Goal: Download file/media

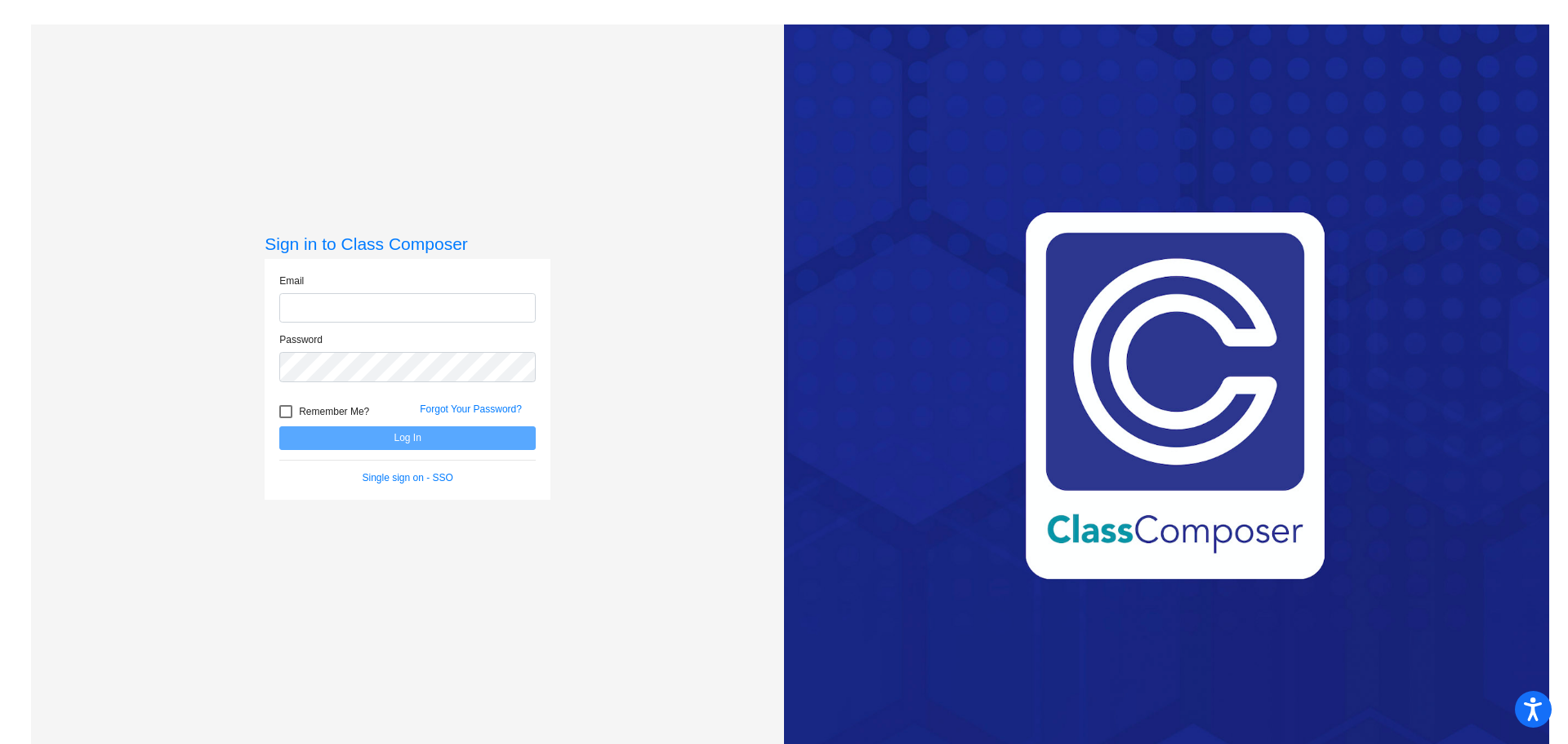
type input "[PERSON_NAME][EMAIL_ADDRESS][DOMAIN_NAME]"
click at [399, 452] on form "Email [PERSON_NAME][EMAIL_ADDRESS][DOMAIN_NAME] Password Remember Me? Forgot Yo…" at bounding box center [407, 380] width 257 height 212
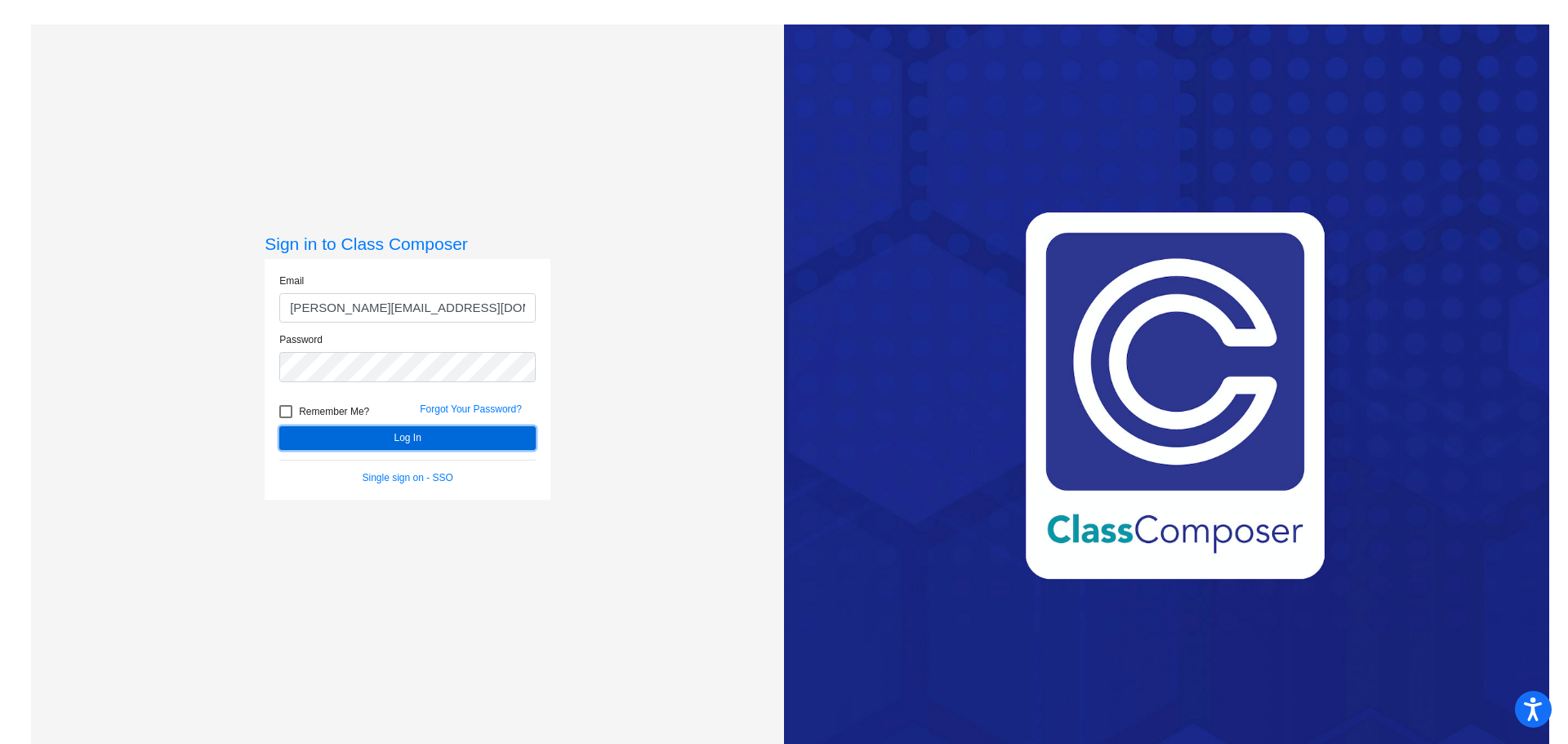
click at [398, 442] on button "Log In" at bounding box center [407, 438] width 257 height 23
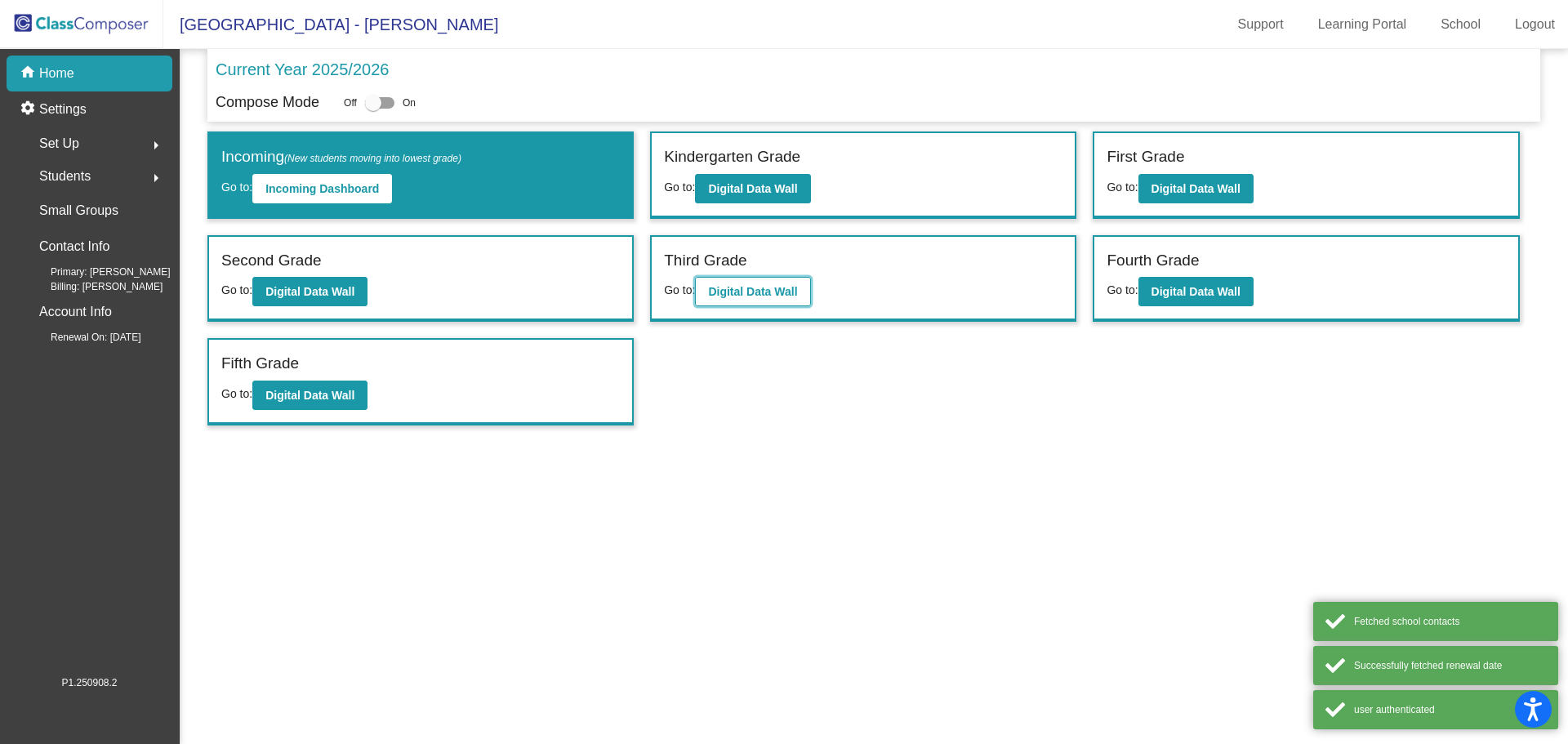
click at [737, 281] on button "Digital Data Wall" at bounding box center [753, 292] width 115 height 30
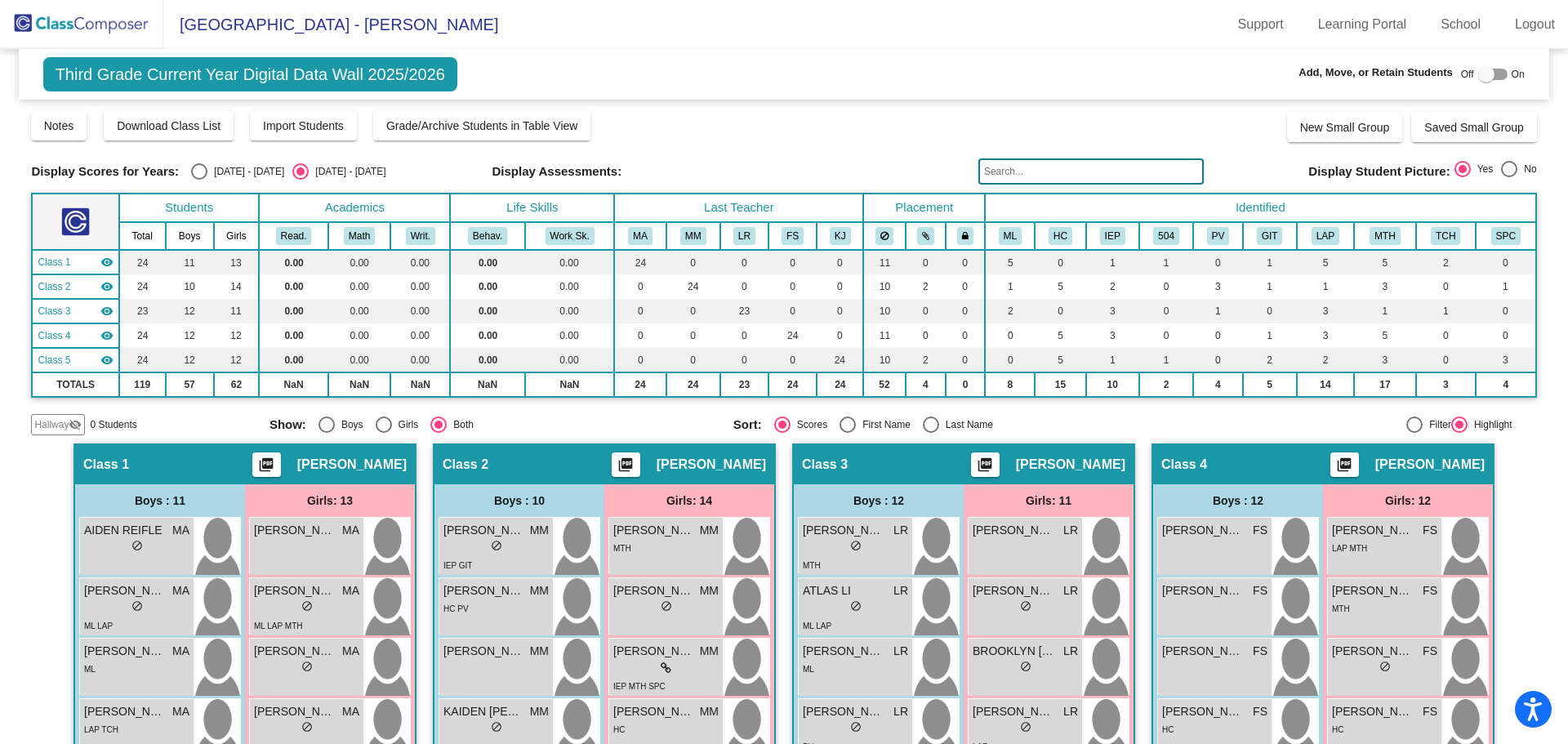
click at [200, 173] on div "Select an option" at bounding box center [199, 171] width 16 height 16
click at [199, 179] on input "[DATE] - [DATE]" at bounding box center [198, 179] width 1 height 1
radio input "true"
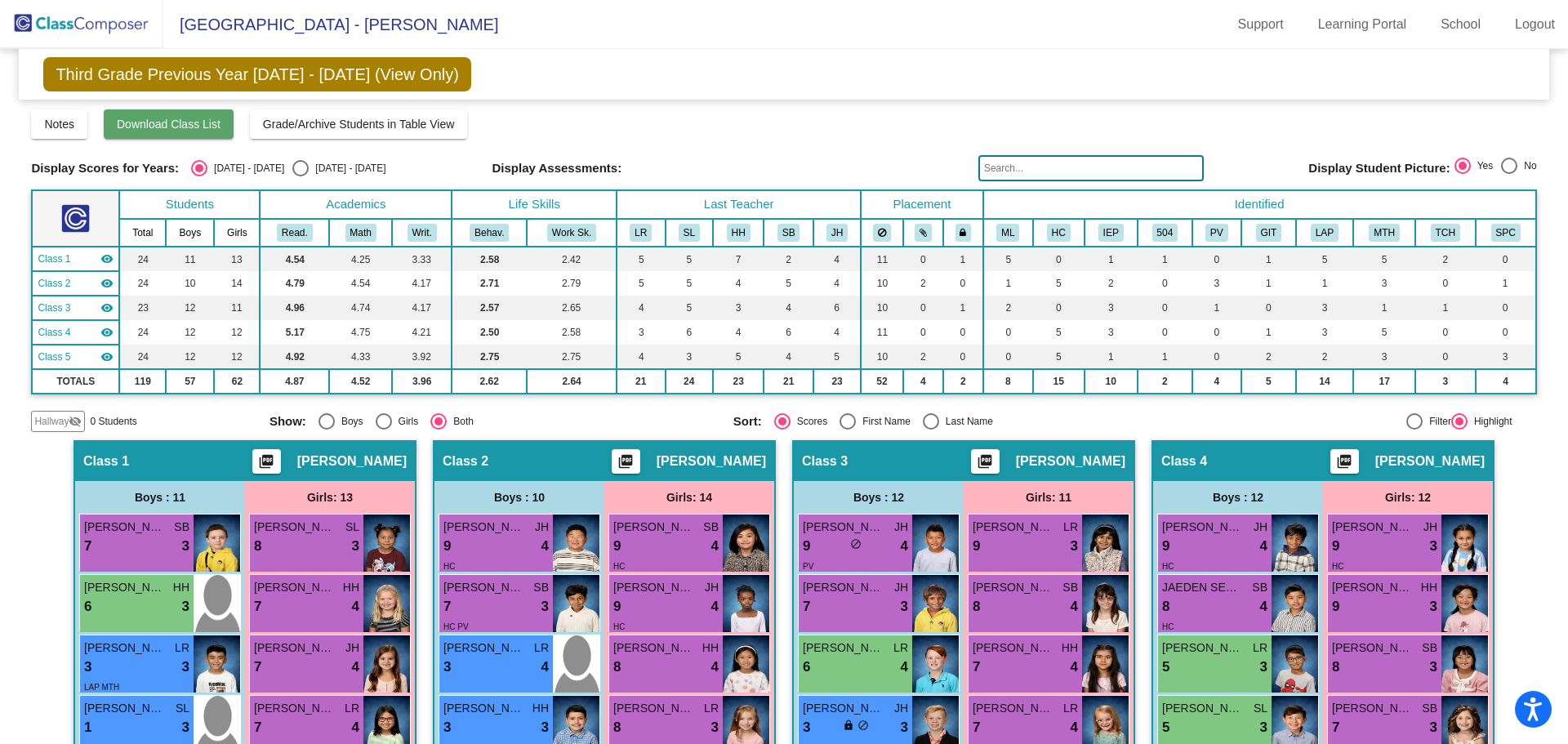
click at [174, 123] on span "Download Class List" at bounding box center [169, 124] width 104 height 13
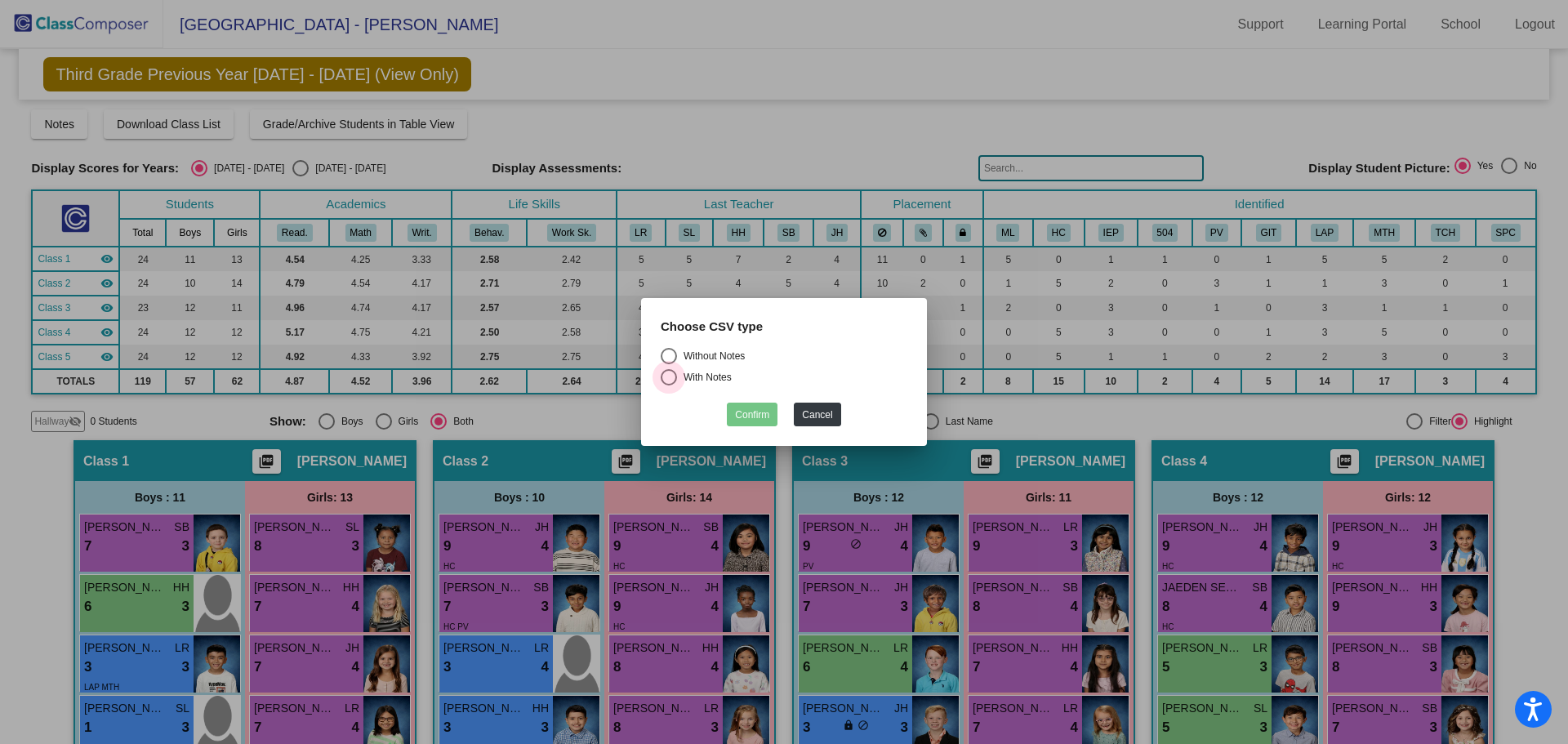
click at [843, 385] on label "With Notes" at bounding box center [784, 377] width 247 height 16
click at [669, 386] on input "With Notes" at bounding box center [668, 386] width 1 height 1
radio input "true"
click at [828, 409] on button "Cancel" at bounding box center [818, 415] width 47 height 23
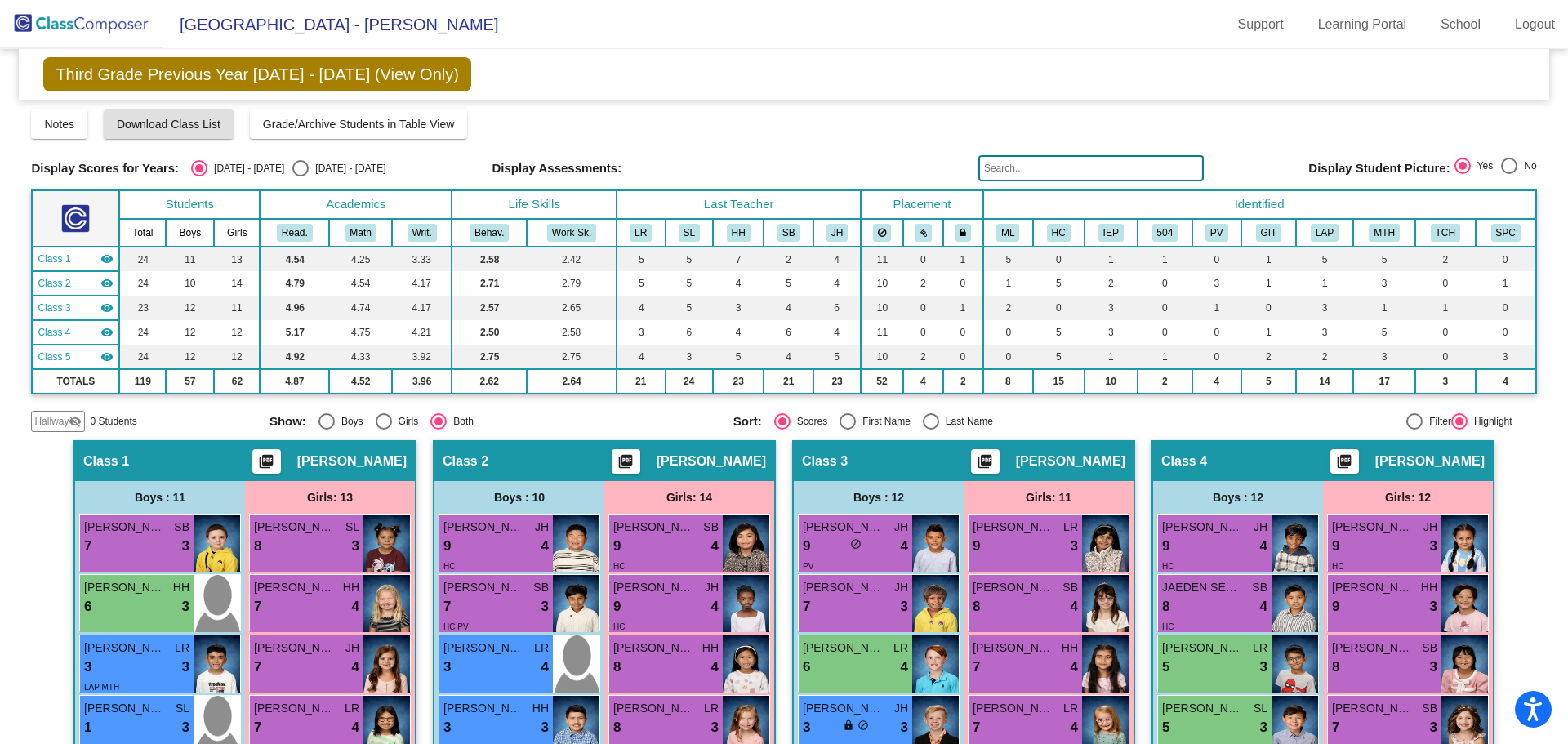
click at [263, 460] on mat-icon "picture_as_pdf" at bounding box center [267, 464] width 20 height 22
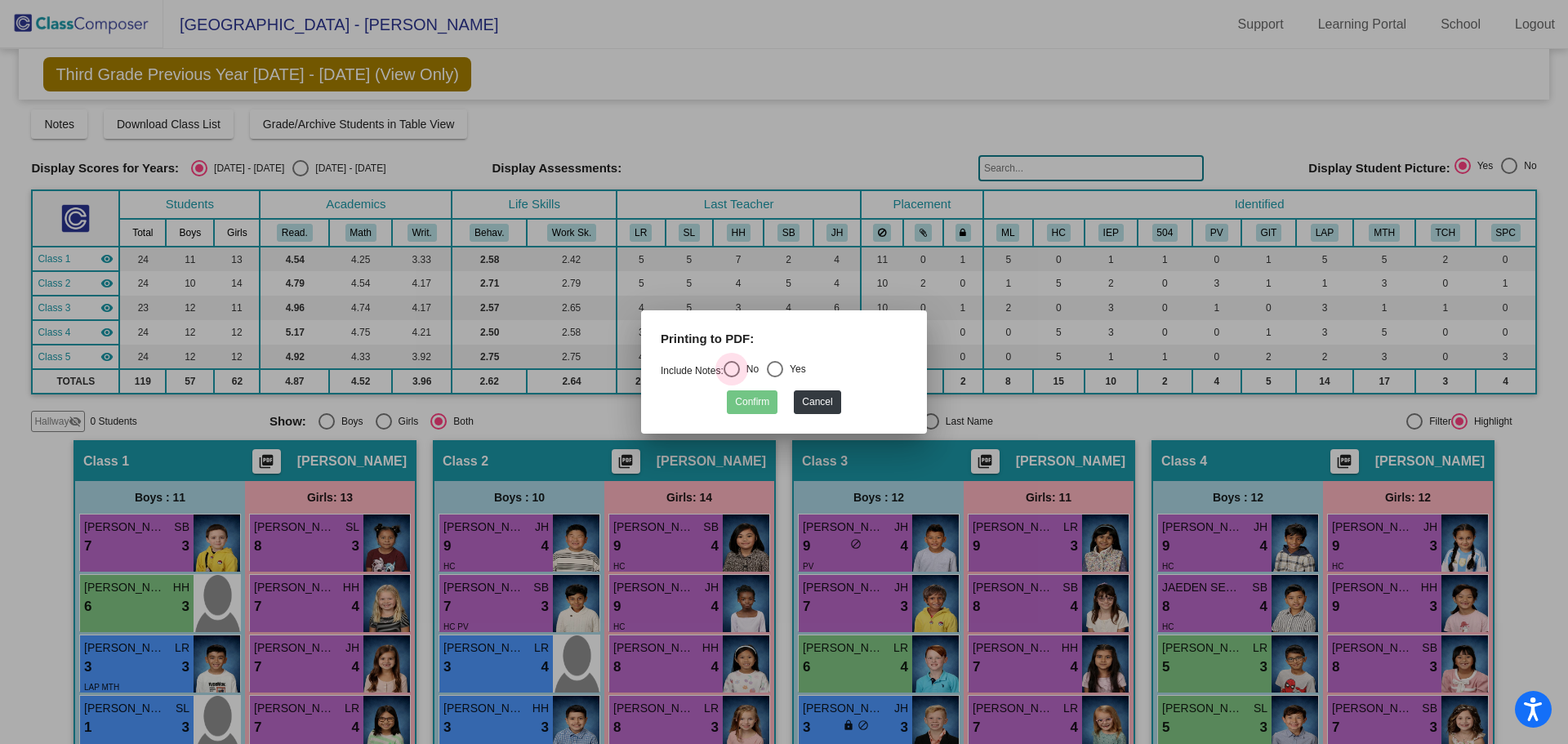
click at [738, 367] on div "Select an option" at bounding box center [731, 369] width 16 height 16
click at [731, 377] on input "No" at bounding box center [731, 377] width 1 height 1
radio input "true"
click at [757, 405] on button "Confirm" at bounding box center [752, 402] width 50 height 23
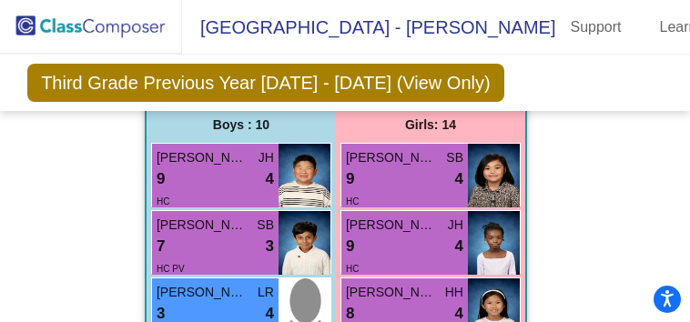
scroll to position [1531, 0]
